Goal: Information Seeking & Learning: Learn about a topic

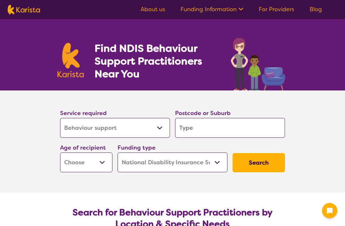
select select "Behaviour support"
select select "NDIS"
select select "Behaviour support"
select select "NDIS"
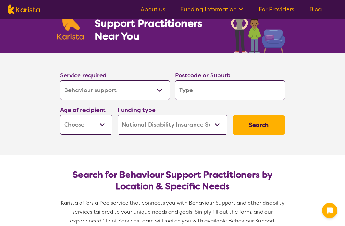
scroll to position [38, 0]
click at [101, 86] on select "Allied Health Assistant Assessment ([MEDICAL_DATA] or [MEDICAL_DATA]) Behaviour…" at bounding box center [115, 90] width 110 height 20
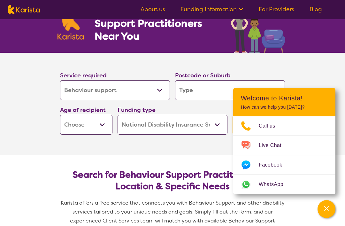
click at [163, 88] on select "Allied Health Assistant Assessment ([MEDICAL_DATA] or [MEDICAL_DATA]) Behaviour…" at bounding box center [115, 90] width 110 height 20
click at [250, 95] on input "search" at bounding box center [230, 90] width 110 height 20
type input "4"
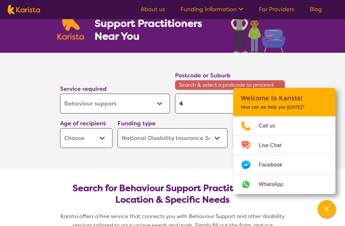
type input "42"
type input "422"
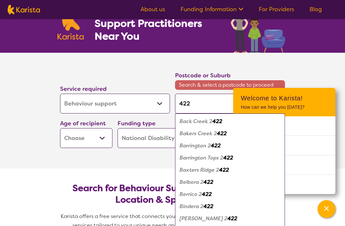
type input "4226"
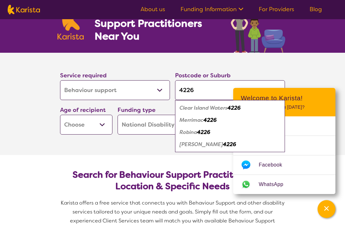
type input "4226"
click at [216, 130] on div "Robina 4226" at bounding box center [230, 132] width 104 height 12
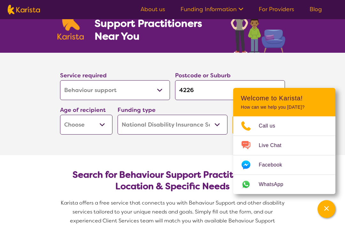
click at [70, 125] on select "Early Childhood - 0 to 9 Child - 10 to 11 Adolescent - 12 to 17 Adult - 18 to 6…" at bounding box center [86, 125] width 52 height 20
select select "CH"
click at [216, 128] on select "Home Care Package (HCP) National Disability Insurance Scheme (NDIS) I don't know" at bounding box center [173, 125] width 110 height 20
select select "i-don-t-know"
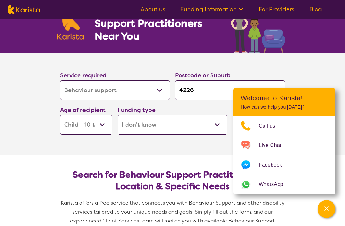
select select "i-don-t-know"
click at [154, 89] on select "Allied Health Assistant Assessment ([MEDICAL_DATA] or [MEDICAL_DATA]) Behaviour…" at bounding box center [115, 90] width 110 height 20
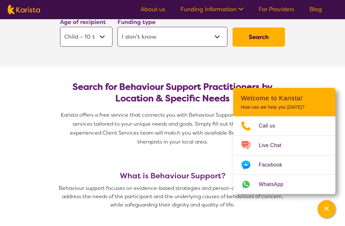
scroll to position [107, 0]
